Goal: Task Accomplishment & Management: Complete application form

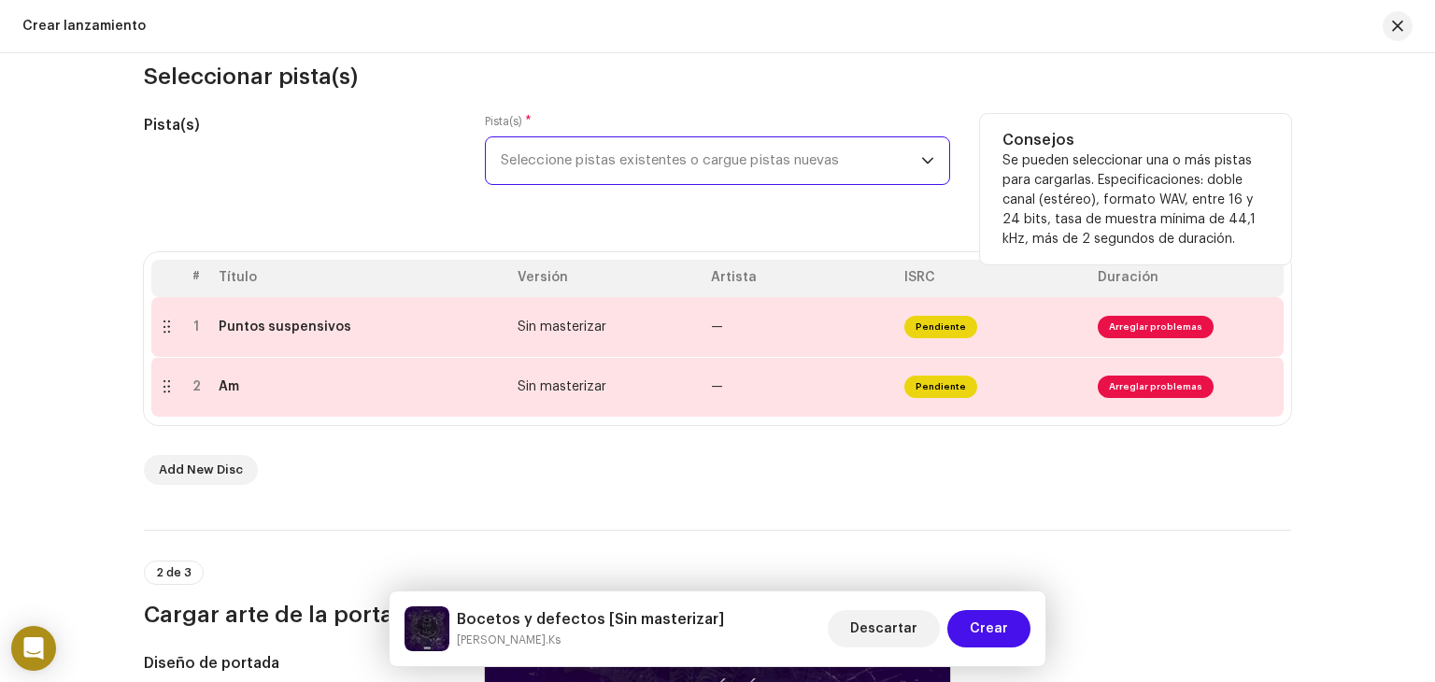
scroll to position [218, 0]
click at [601, 178] on span "Seleccione pistas existentes o cargue pistas nuevas" at bounding box center [711, 161] width 420 height 47
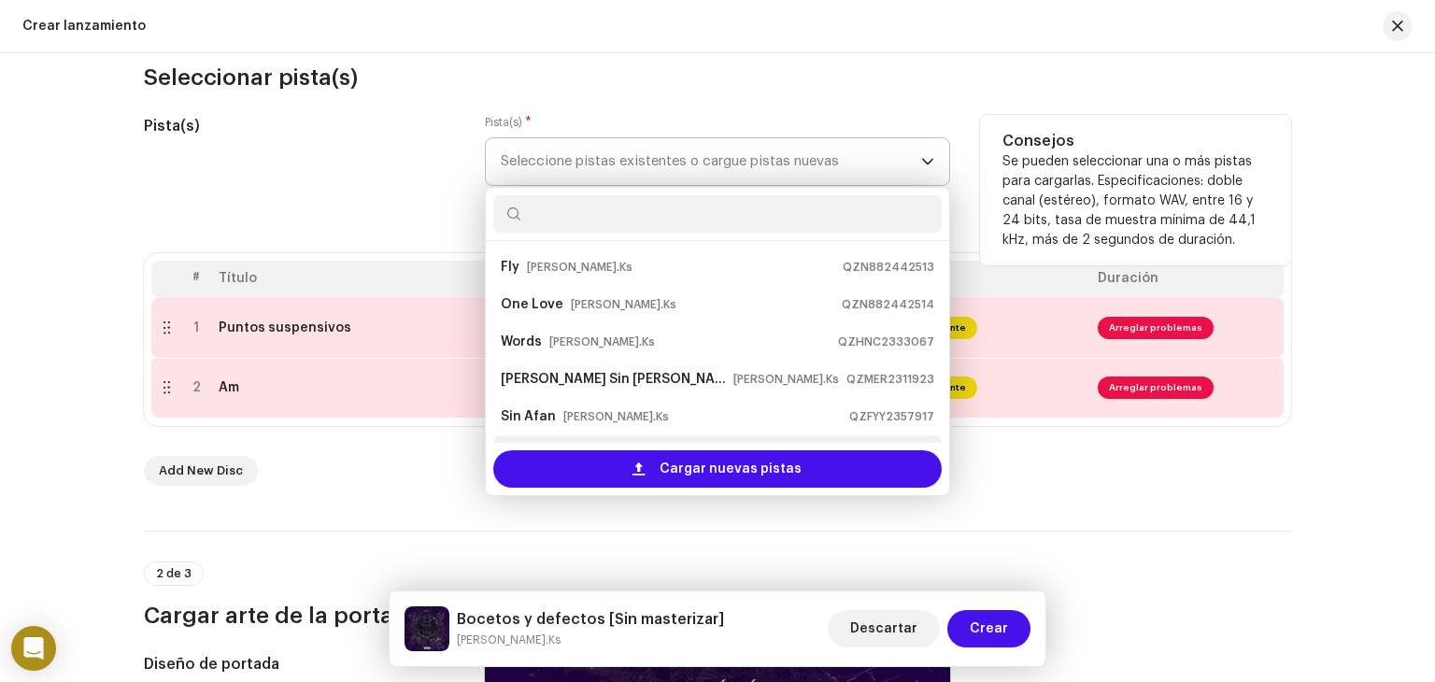
scroll to position [30, 0]
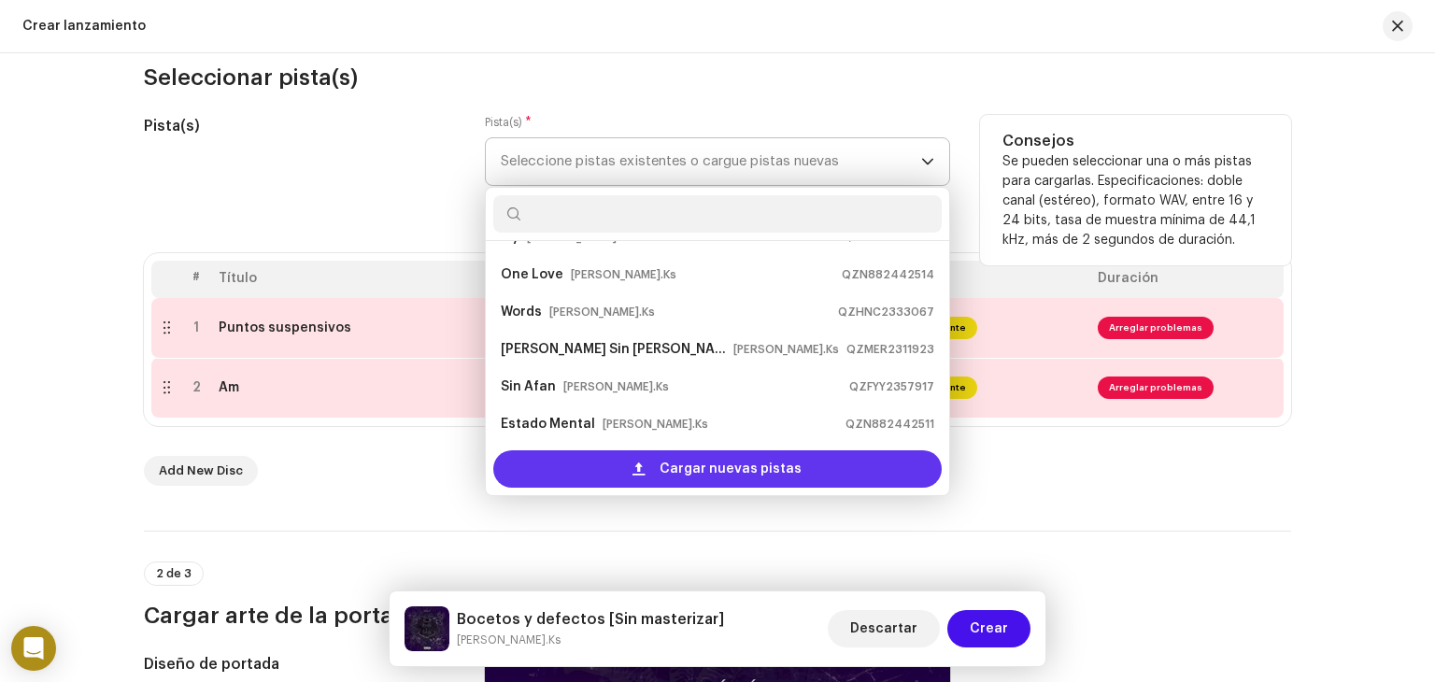
click at [637, 465] on span at bounding box center [638, 468] width 12 height 15
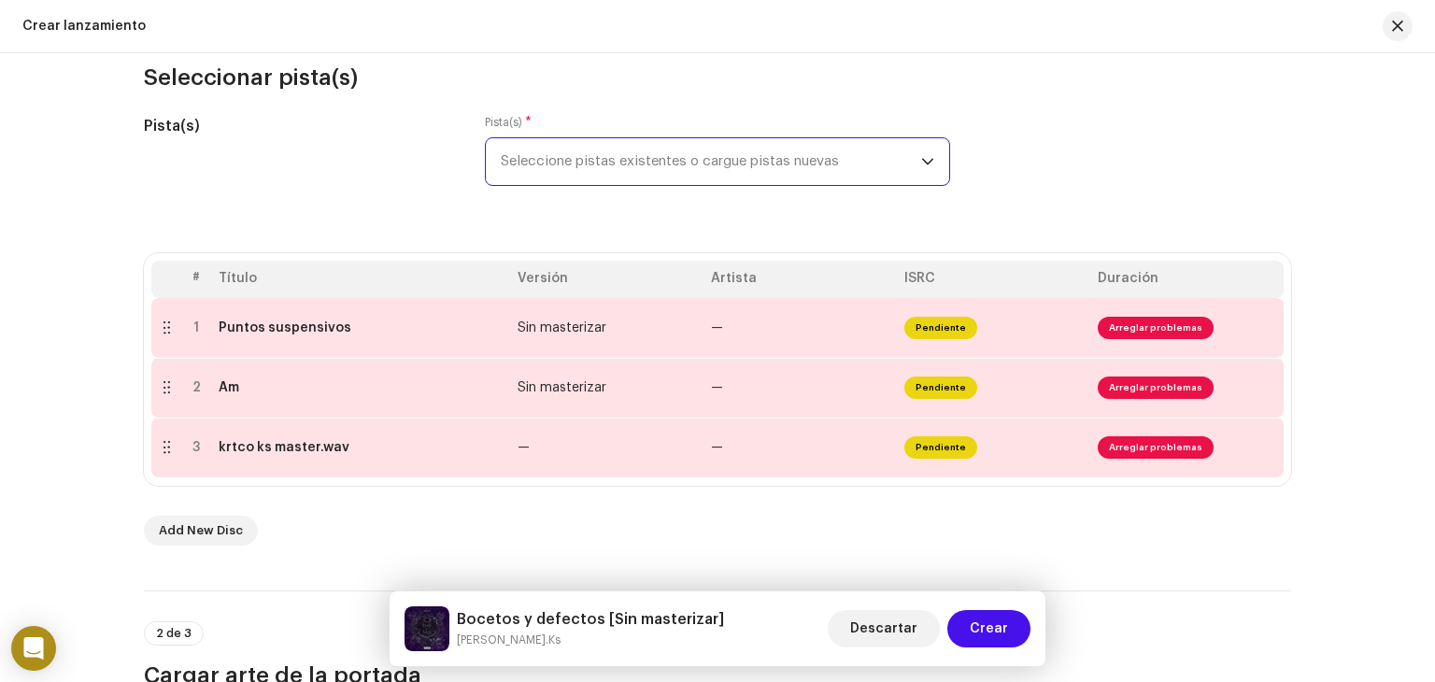
click at [692, 502] on div "# Título Versión Artista ISRC Duración 1 Puntos suspensivos Sin masterizar — Pe…" at bounding box center [717, 399] width 1147 height 292
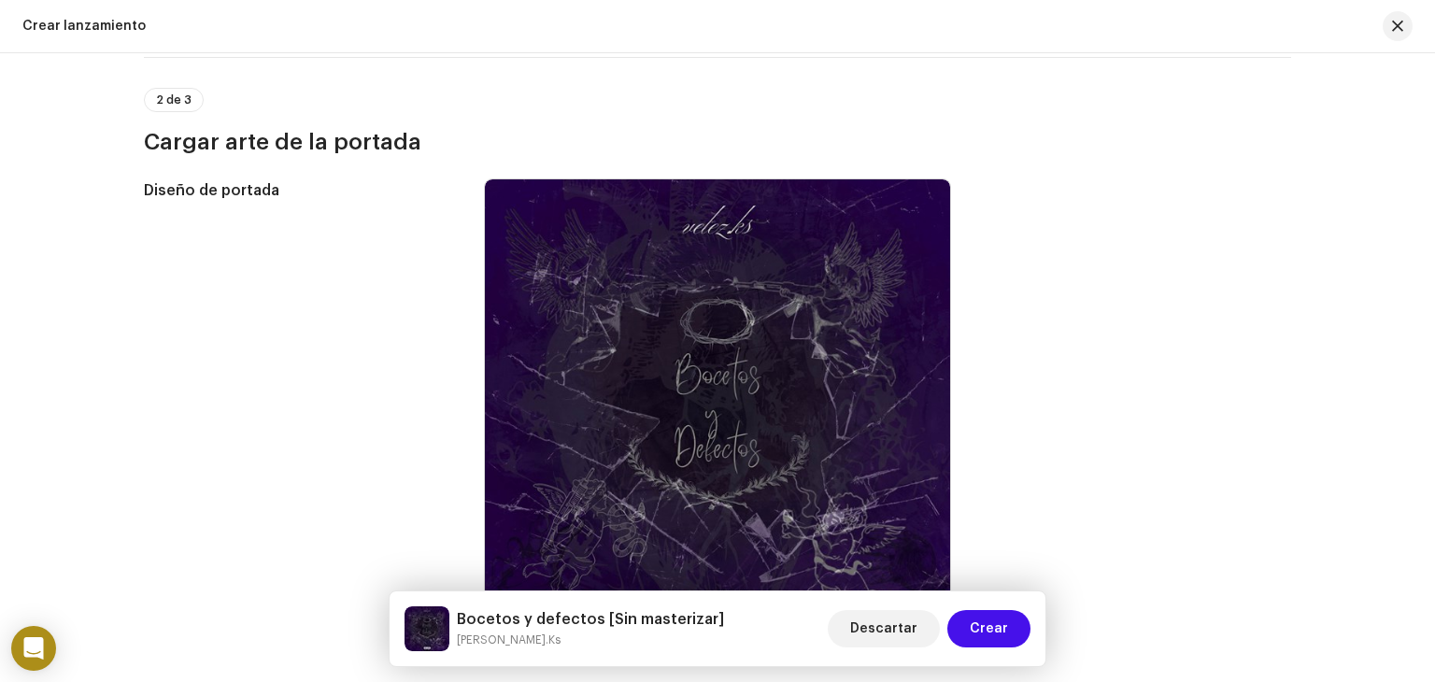
scroll to position [749, 0]
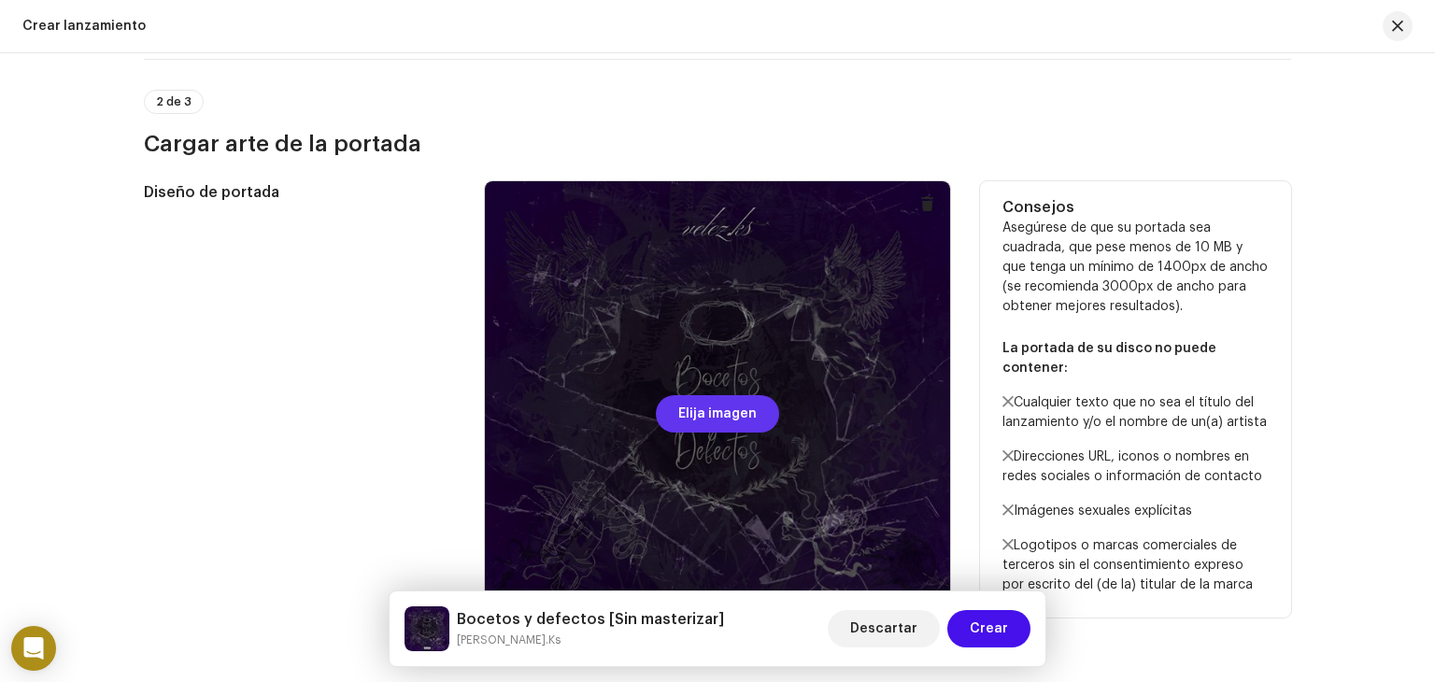
click at [731, 417] on span "Elija imagen" at bounding box center [717, 413] width 78 height 37
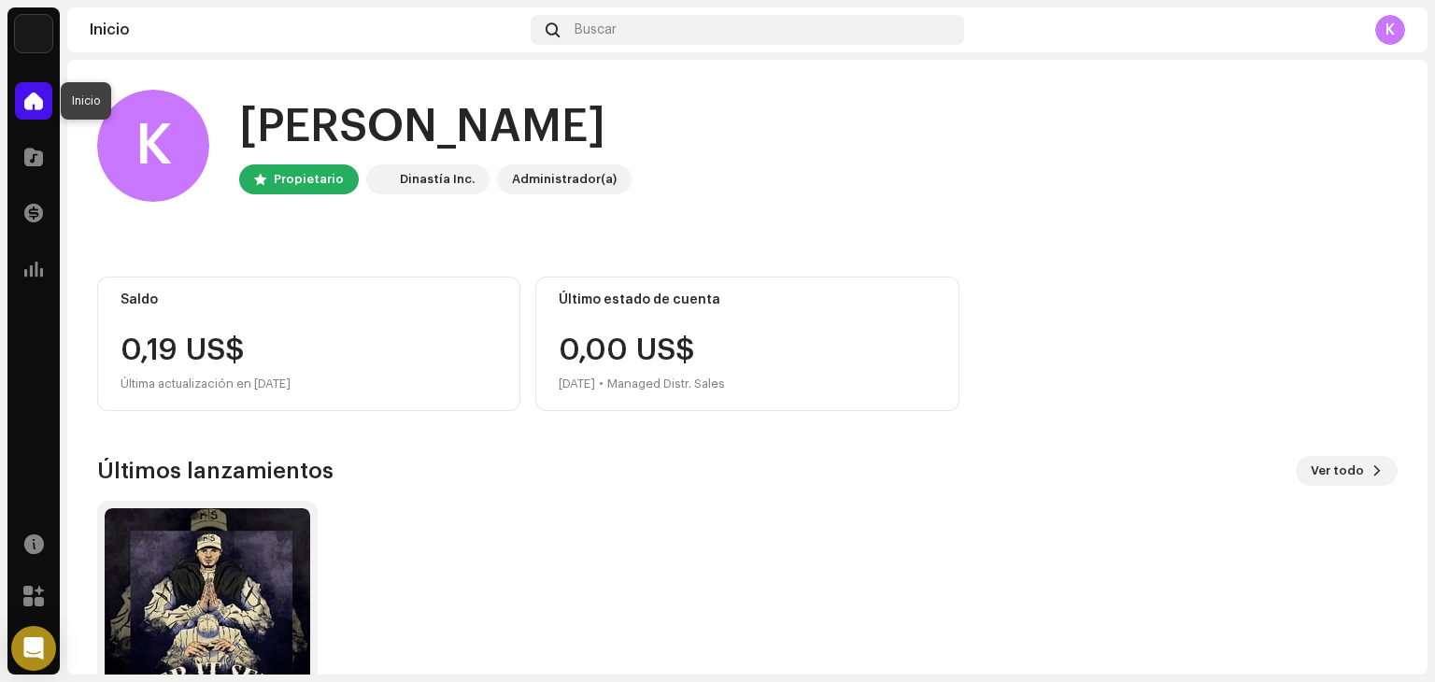
click at [42, 113] on div at bounding box center [33, 100] width 37 height 37
click at [30, 149] on span at bounding box center [33, 156] width 19 height 15
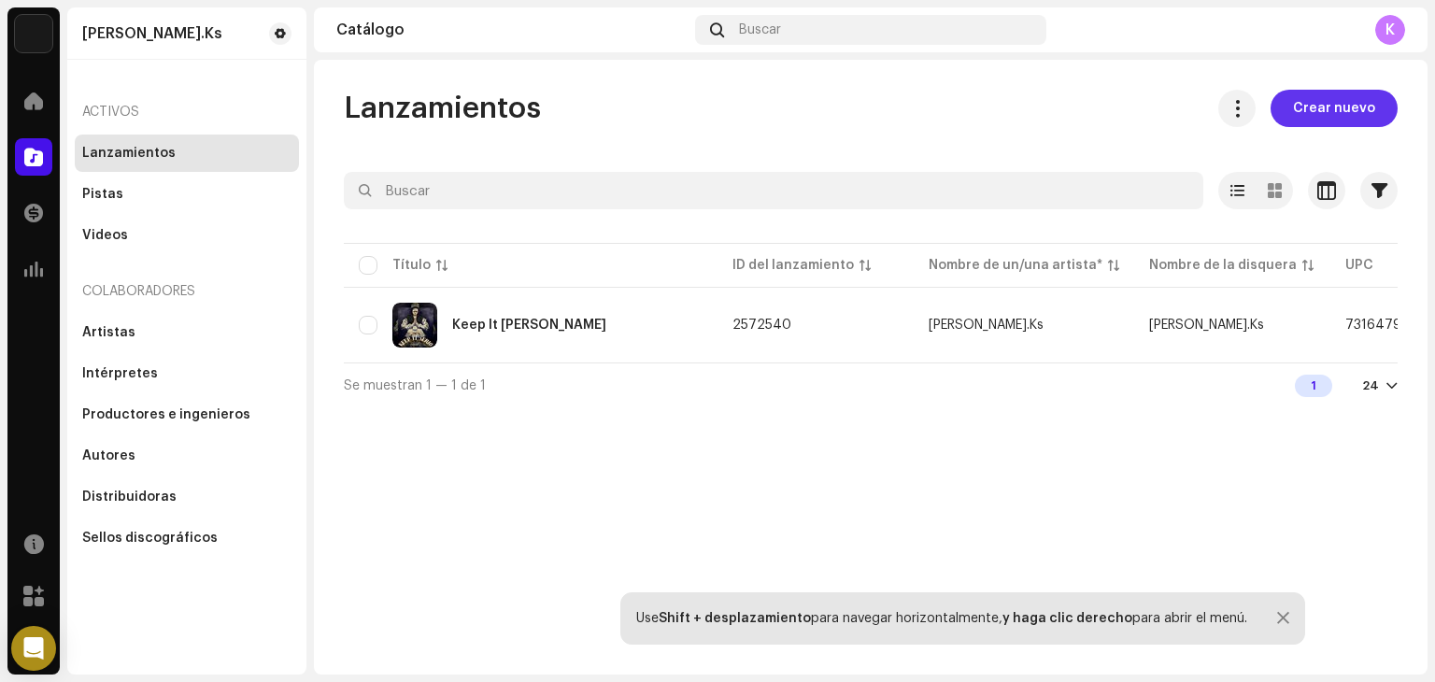
click at [1366, 106] on span "Crear nuevo" at bounding box center [1334, 108] width 82 height 37
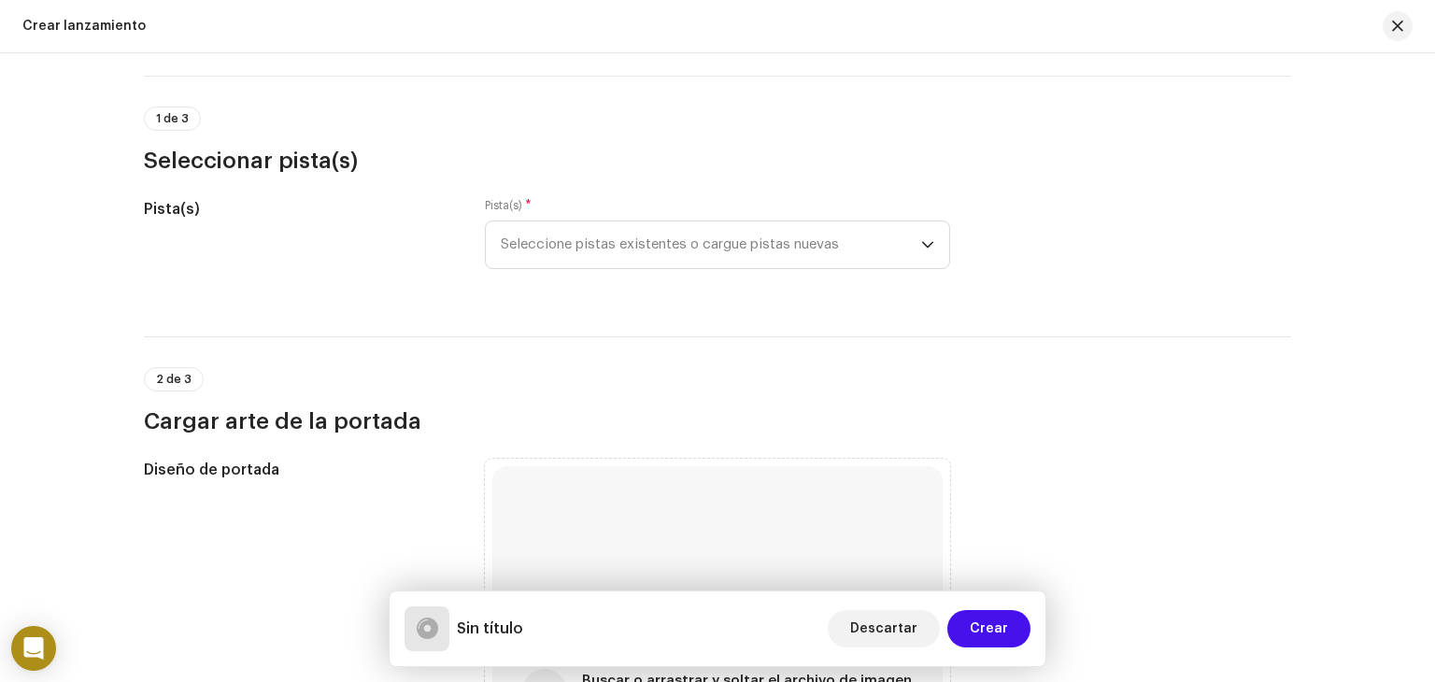
scroll to position [198, 0]
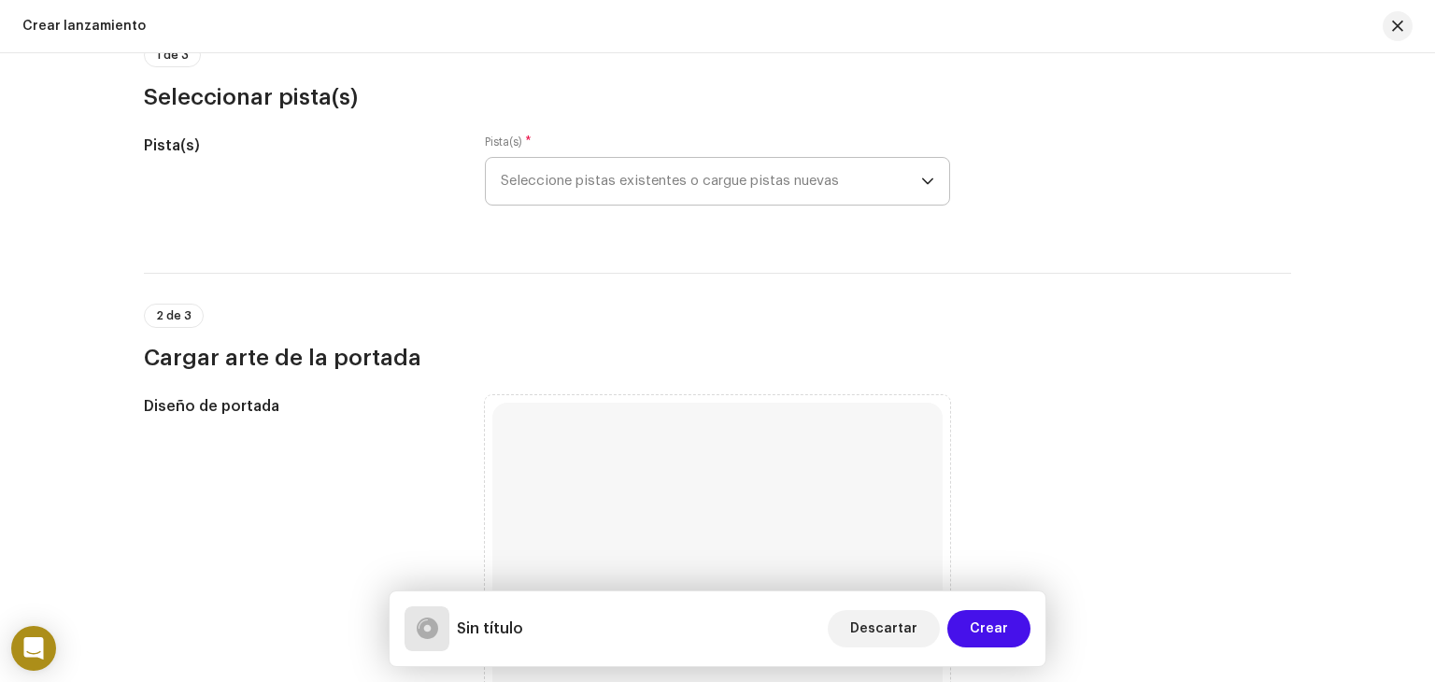
click at [921, 191] on div "dropdown trigger" at bounding box center [927, 181] width 13 height 47
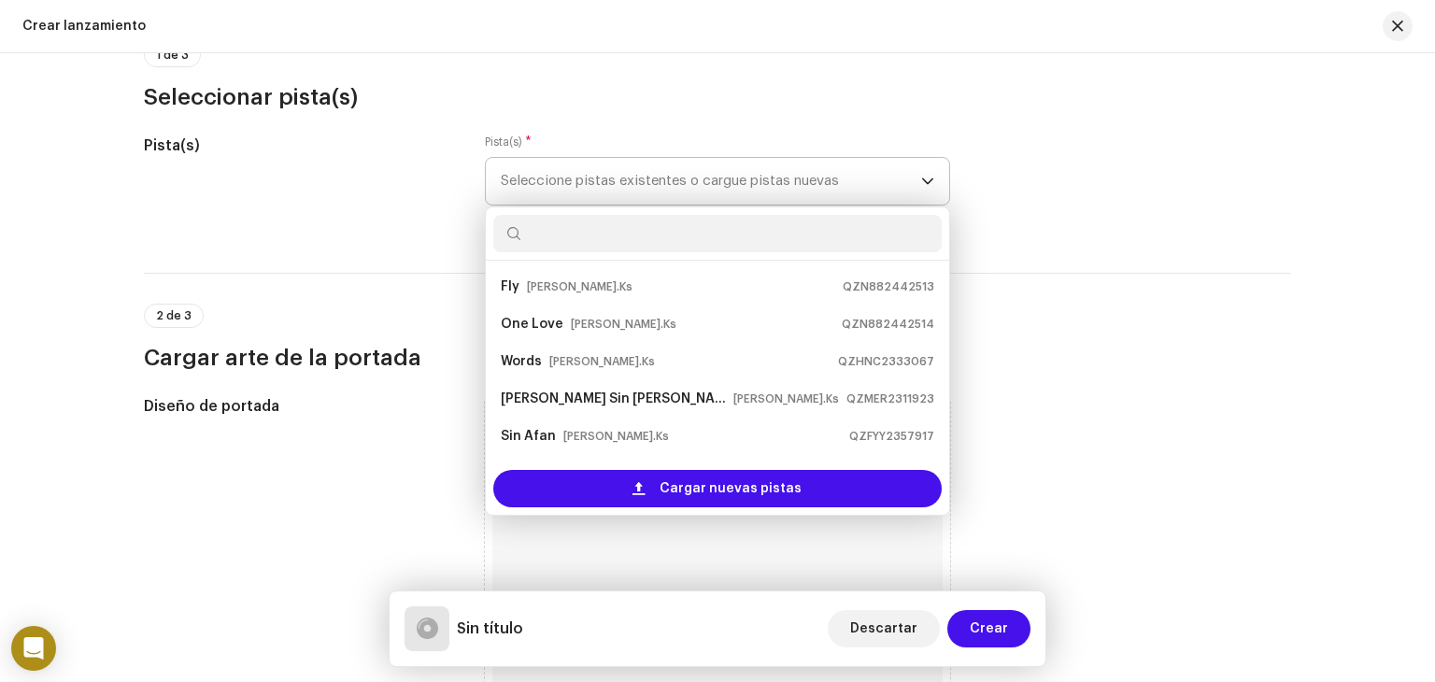
click at [913, 190] on span "Seleccione pistas existentes o cargue pistas nuevas" at bounding box center [711, 181] width 420 height 47
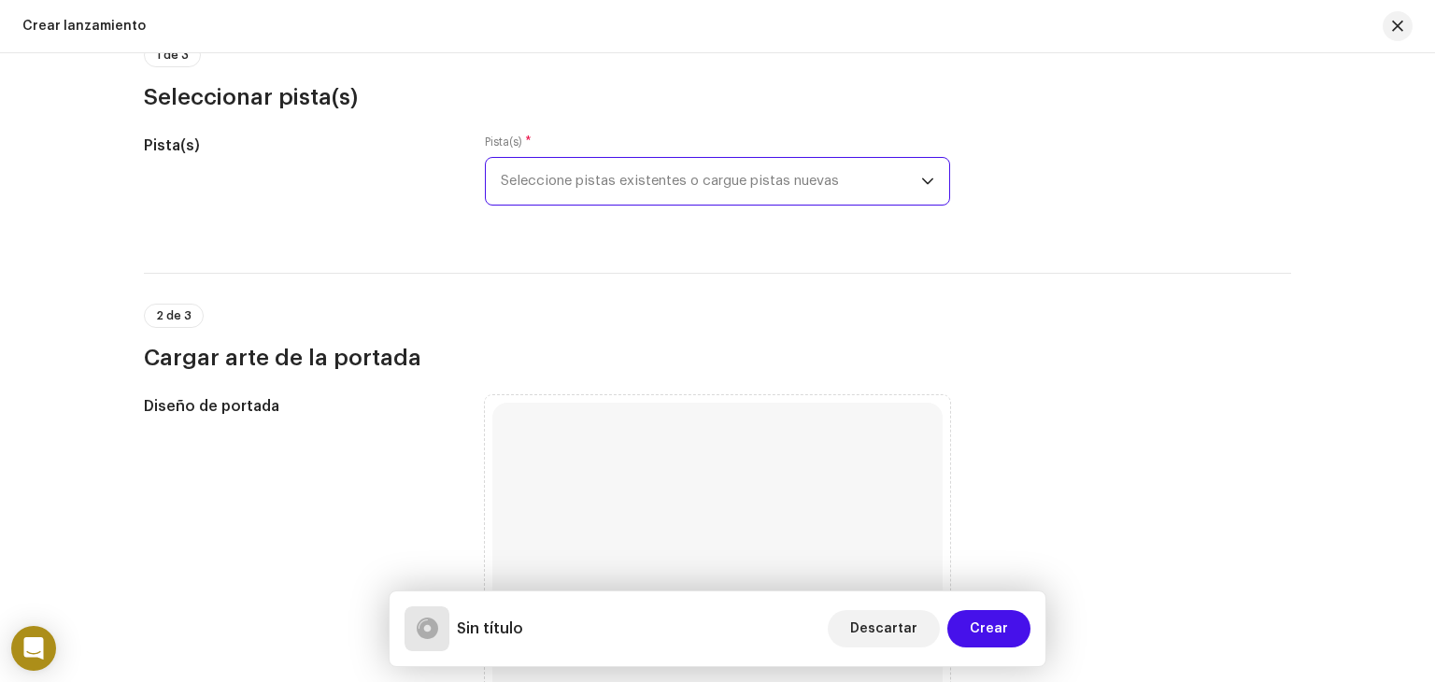
click at [647, 175] on span "Seleccione pistas existentes o cargue pistas nuevas" at bounding box center [711, 181] width 420 height 47
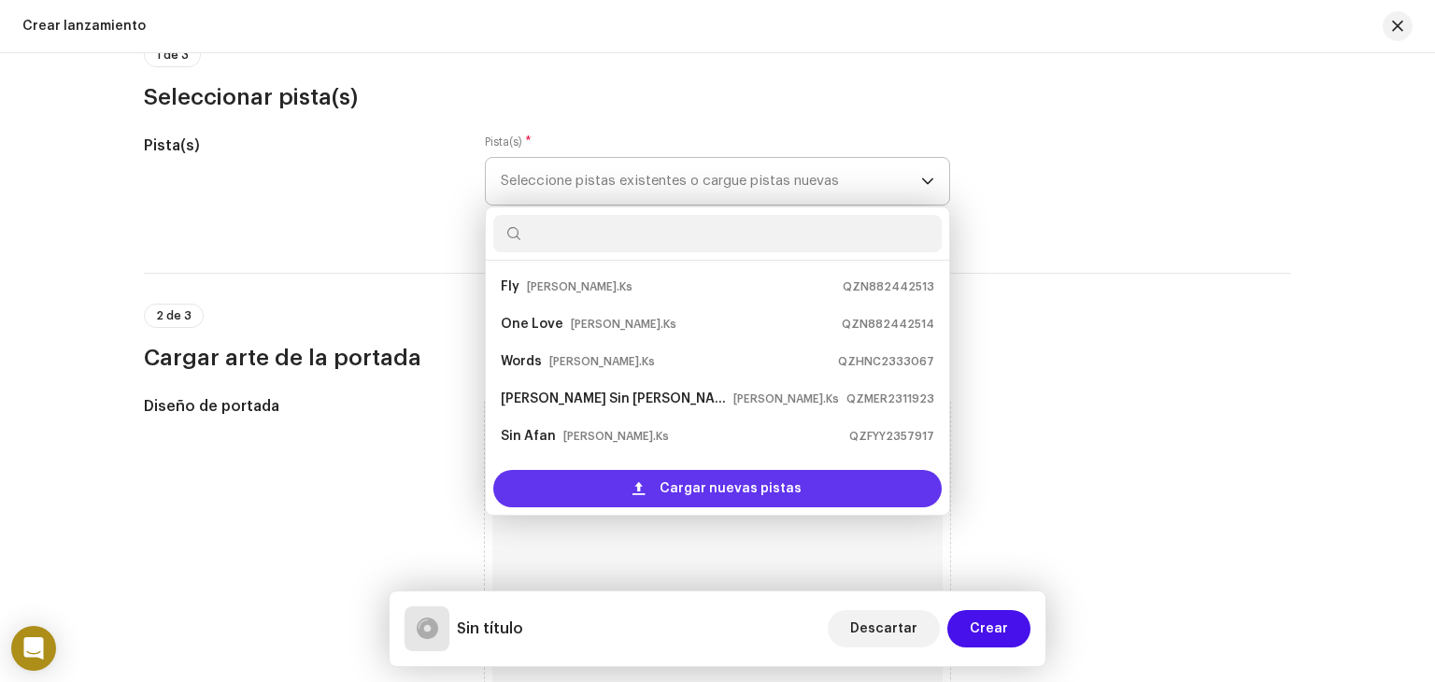
scroll to position [30, 0]
